Goal: Task Accomplishment & Management: Manage account settings

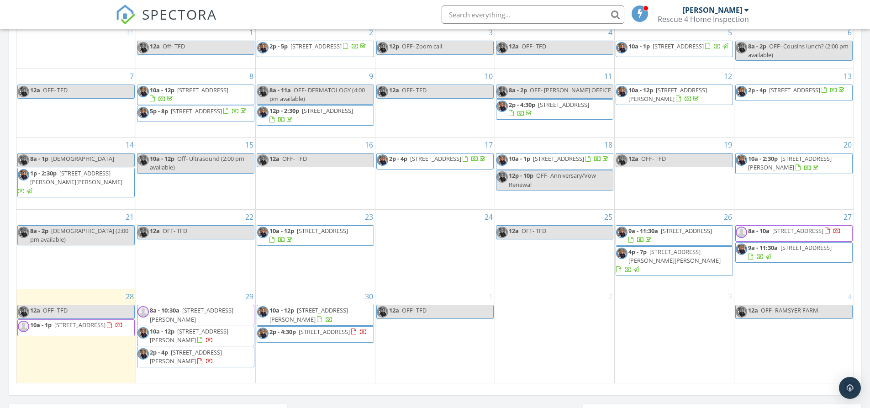
scroll to position [457, 0]
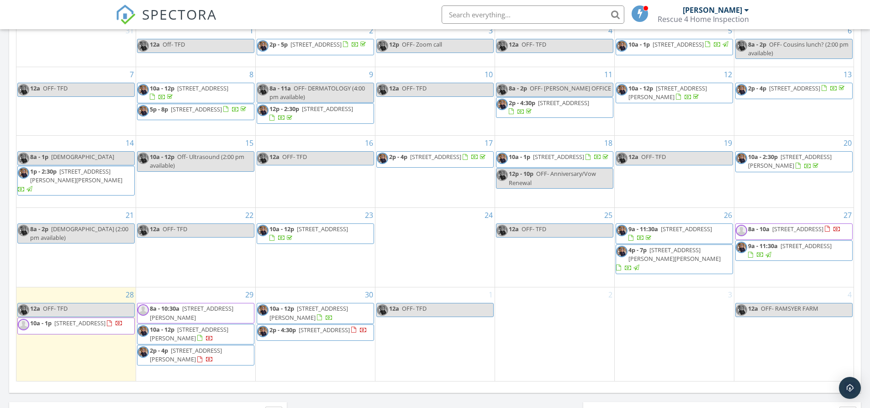
click at [203, 306] on span "4950 Lander Rd, Chagrin Falls 44022" at bounding box center [192, 312] width 84 height 17
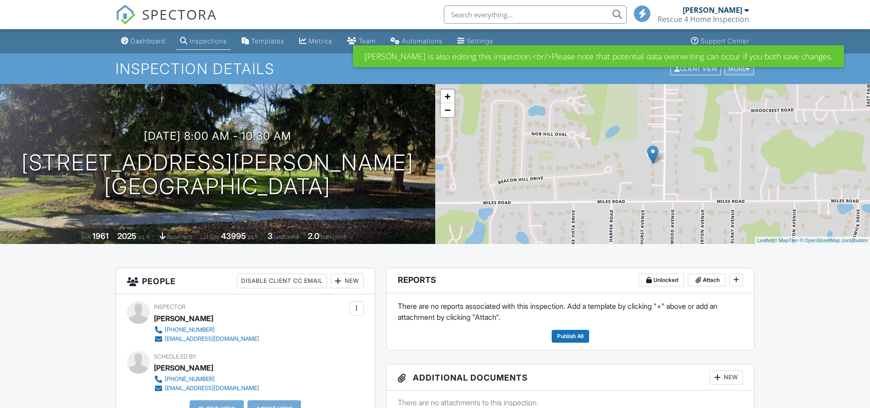
click at [749, 75] on div "More" at bounding box center [740, 69] width 30 height 12
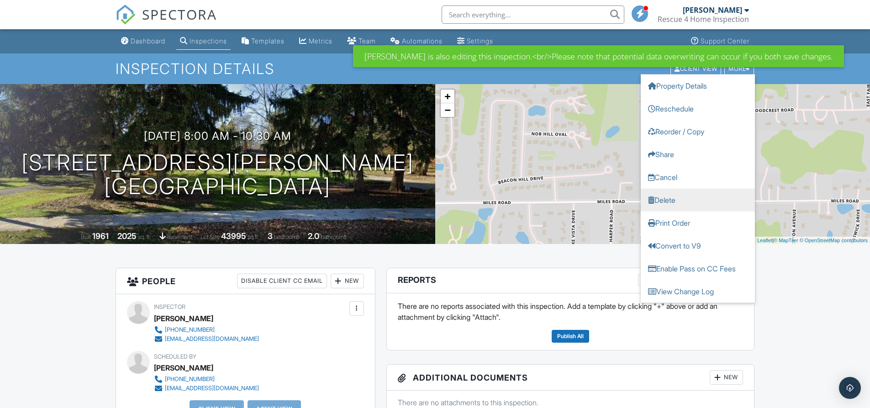
click at [690, 200] on link "Delete" at bounding box center [698, 199] width 114 height 23
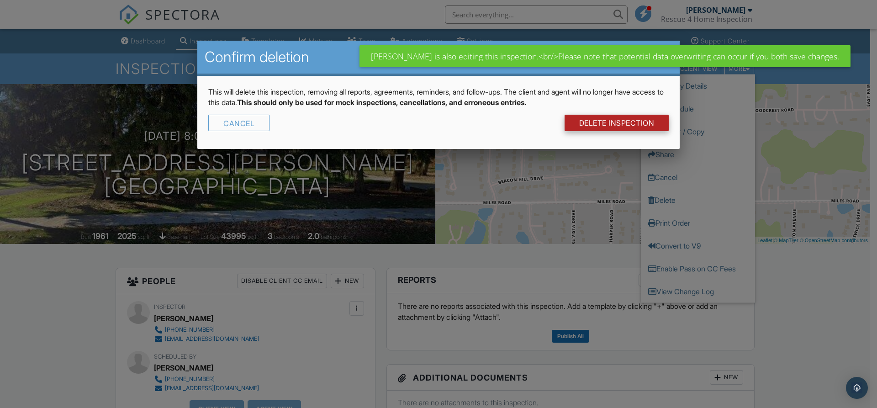
click at [629, 123] on link "DELETE Inspection" at bounding box center [617, 123] width 105 height 16
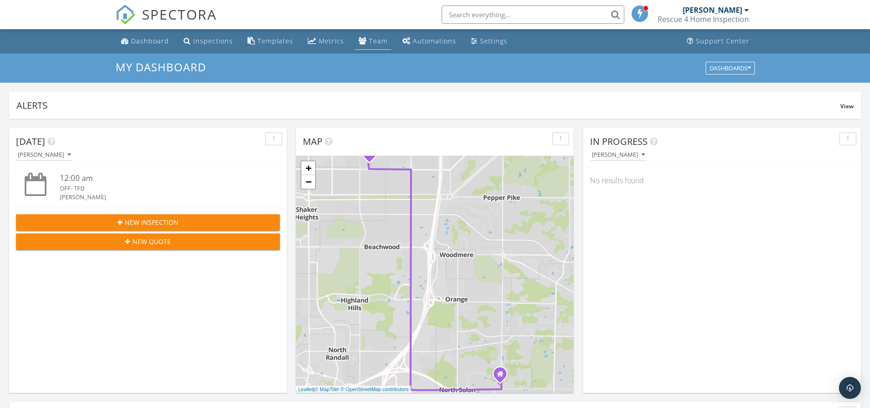
click at [372, 42] on div "Team" at bounding box center [378, 41] width 19 height 9
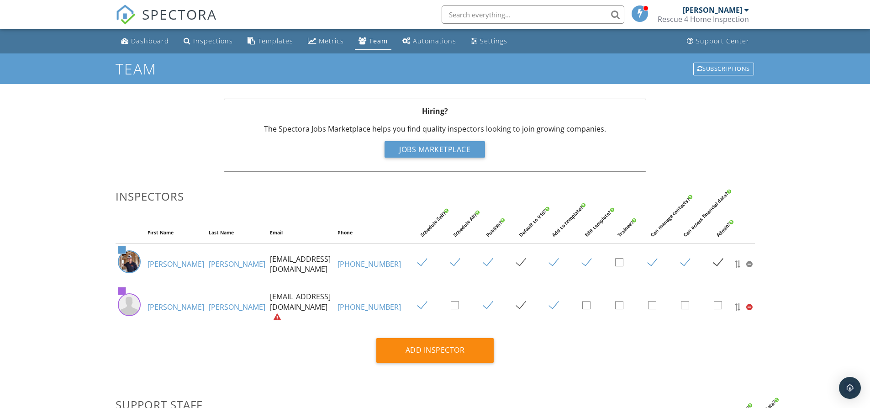
click at [418, 304] on label at bounding box center [426, 305] width 16 height 11
checkbox input "false"
click at [484, 304] on label at bounding box center [492, 305] width 16 height 11
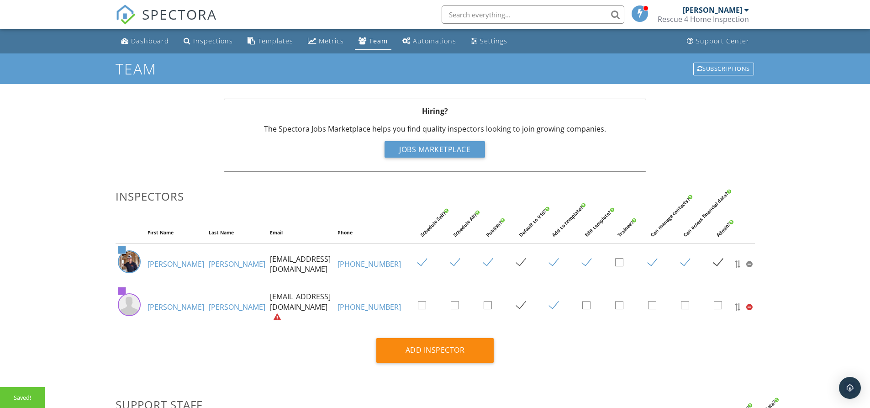
click at [484, 304] on label at bounding box center [492, 305] width 16 height 11
click at [484, 304] on input "checkbox" at bounding box center [487, 307] width 6 height 6
checkbox input "true"
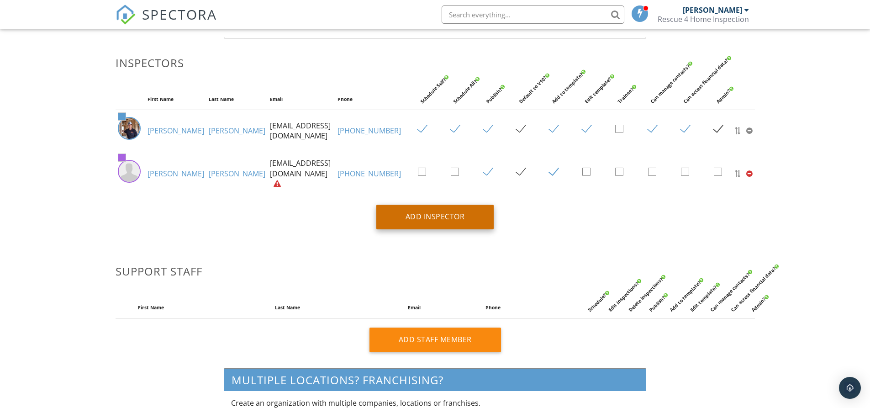
scroll to position [137, 0]
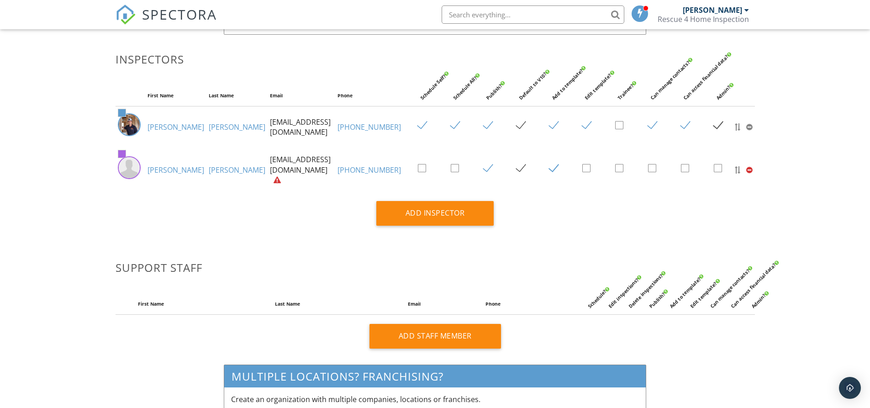
click at [582, 166] on label at bounding box center [590, 168] width 16 height 11
click at [582, 167] on input "checkbox" at bounding box center [585, 170] width 6 height 6
click at [582, 165] on label at bounding box center [590, 168] width 16 height 11
checkbox input "false"
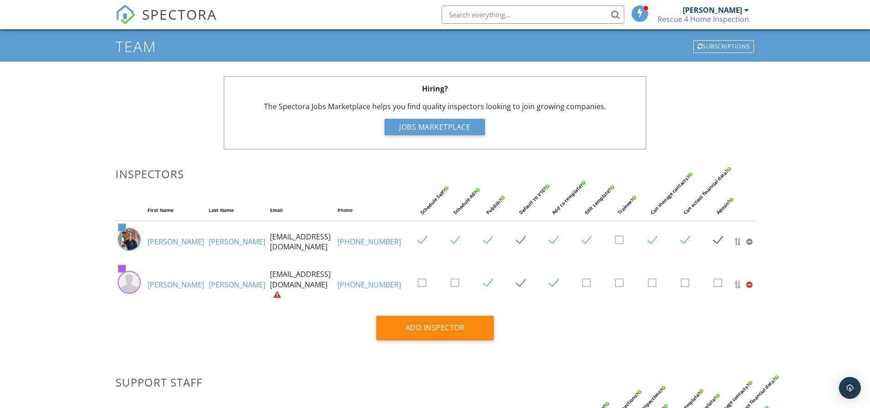
scroll to position [0, 0]
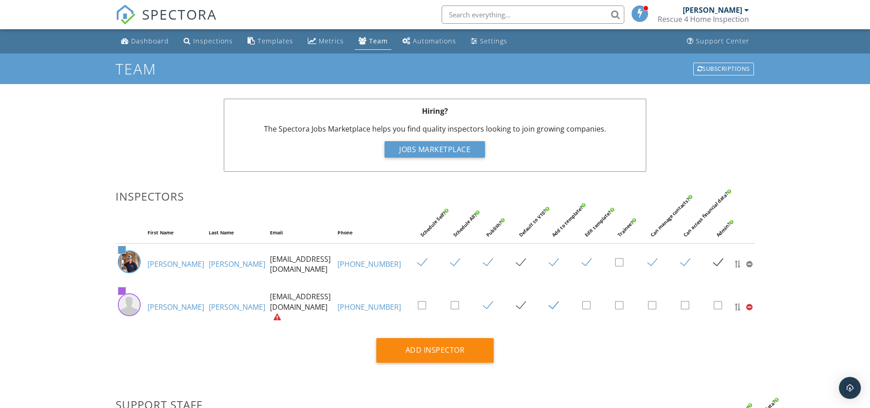
click at [749, 8] on div at bounding box center [747, 9] width 5 height 7
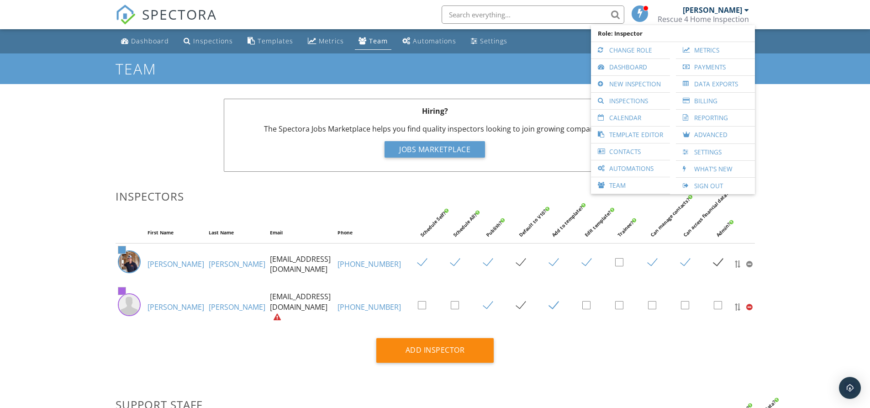
click at [778, 198] on div "Dashboard Inspections Templates Metrics Team Automations Settings Support Cente…" at bounding box center [435, 338] width 870 height 619
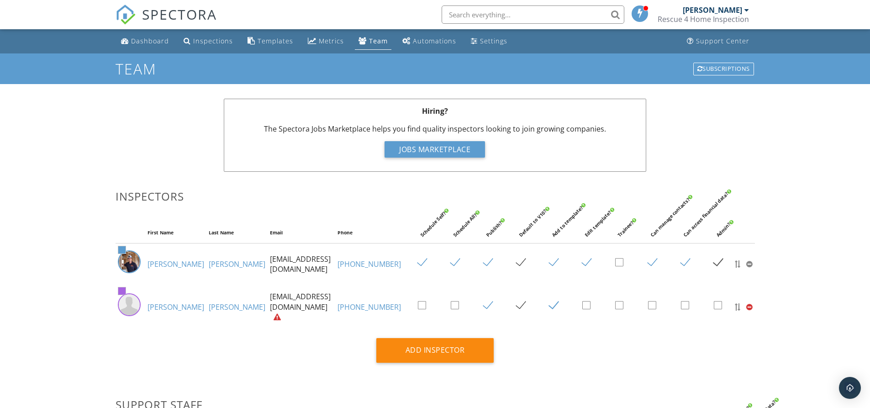
click at [745, 9] on div at bounding box center [747, 9] width 5 height 7
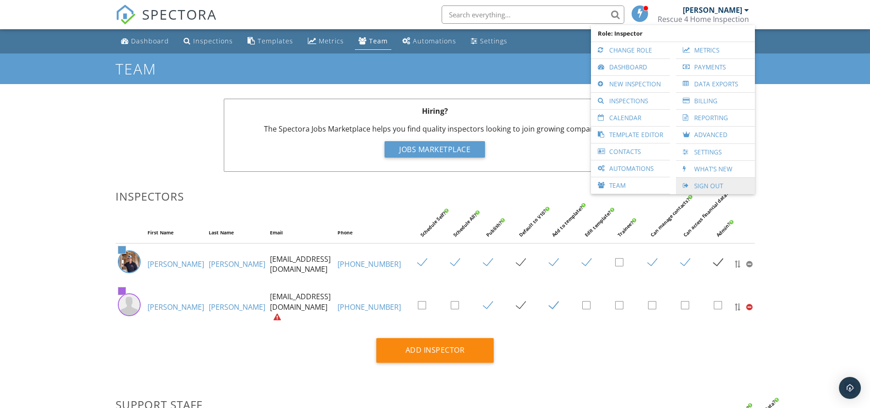
click at [699, 186] on link "Sign Out" at bounding box center [716, 186] width 70 height 16
